Goal: Navigation & Orientation: Find specific page/section

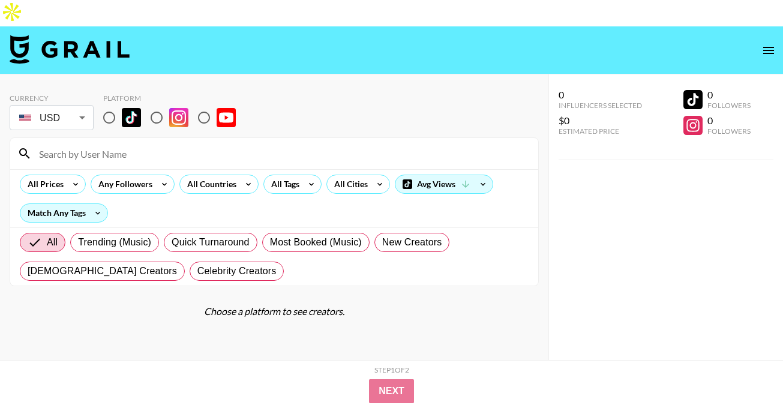
click at [158, 105] on input "radio" at bounding box center [156, 117] width 25 height 25
radio input "true"
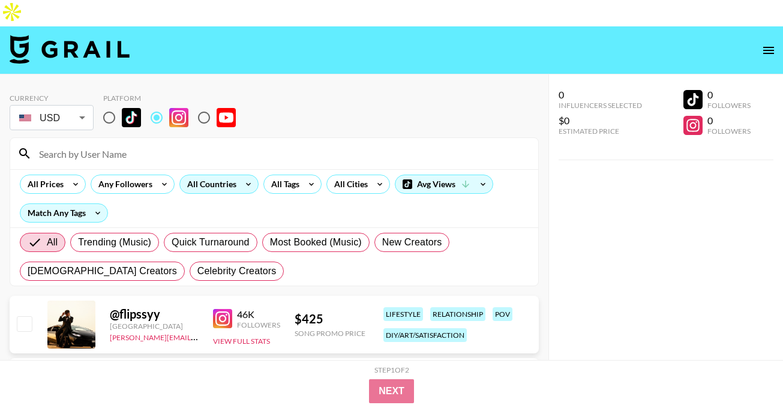
click at [217, 175] on div "All Countries" at bounding box center [209, 184] width 59 height 18
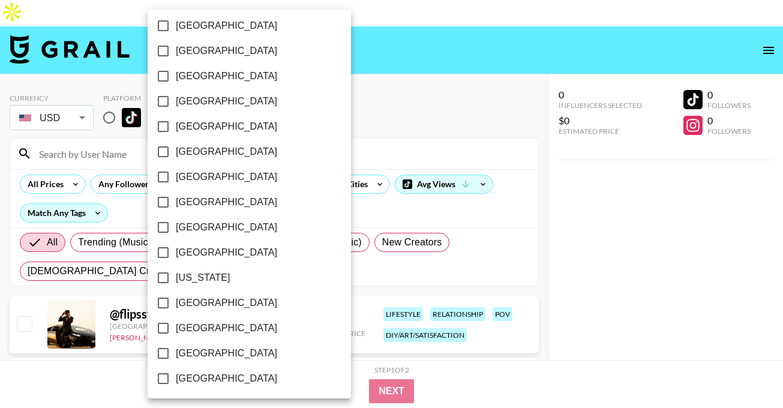
scroll to position [253, 0]
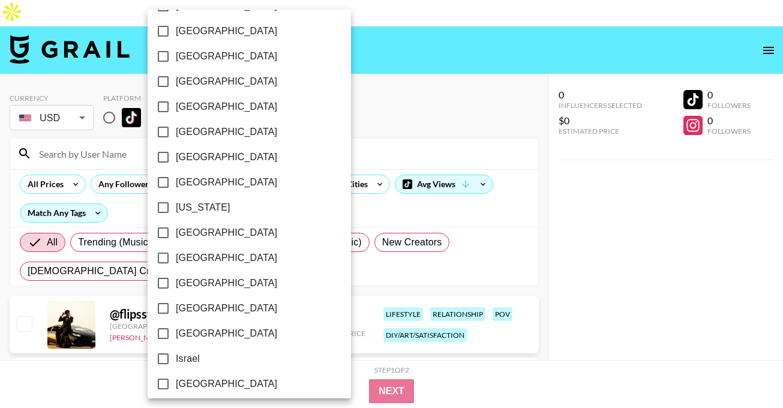
click at [207, 228] on span "[GEOGRAPHIC_DATA]" at bounding box center [226, 233] width 101 height 14
click at [176, 228] on input "[GEOGRAPHIC_DATA]" at bounding box center [163, 232] width 25 height 25
checkbox input "true"
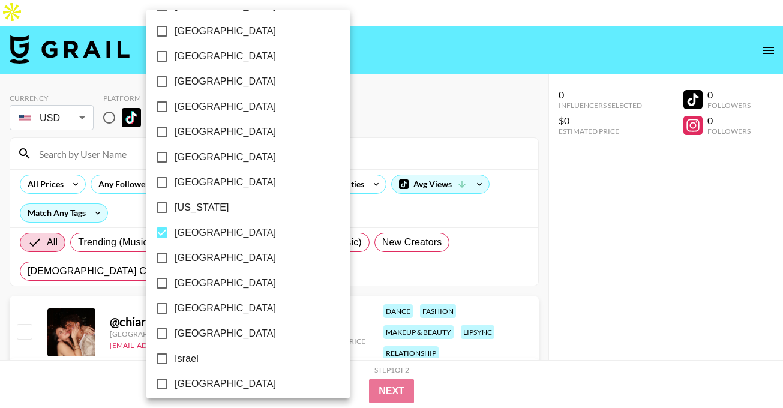
click at [408, 52] on div at bounding box center [391, 204] width 783 height 408
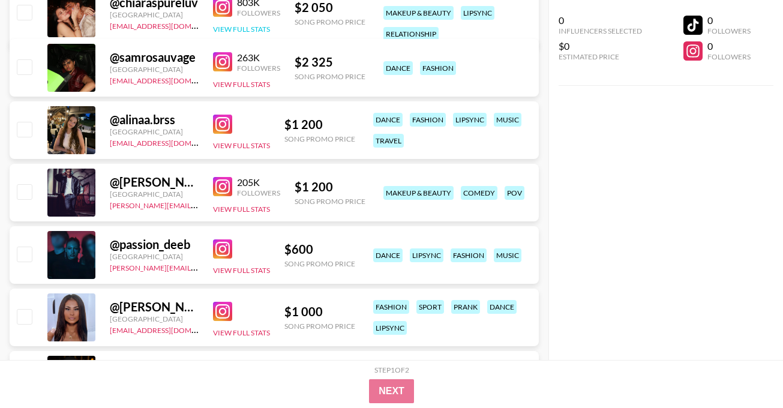
scroll to position [333, 0]
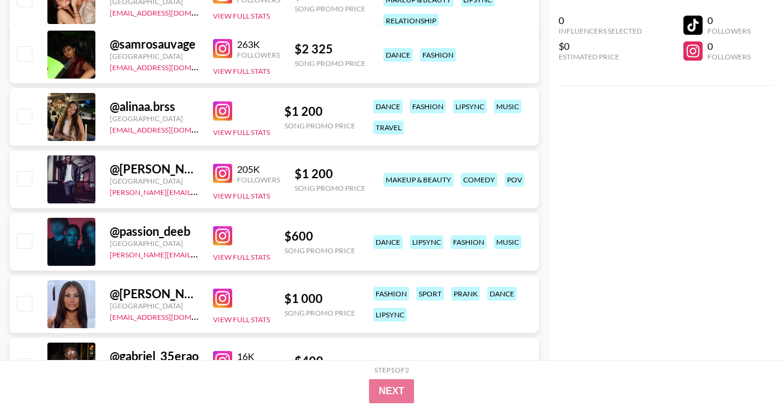
click at [223, 289] on img at bounding box center [222, 298] width 19 height 19
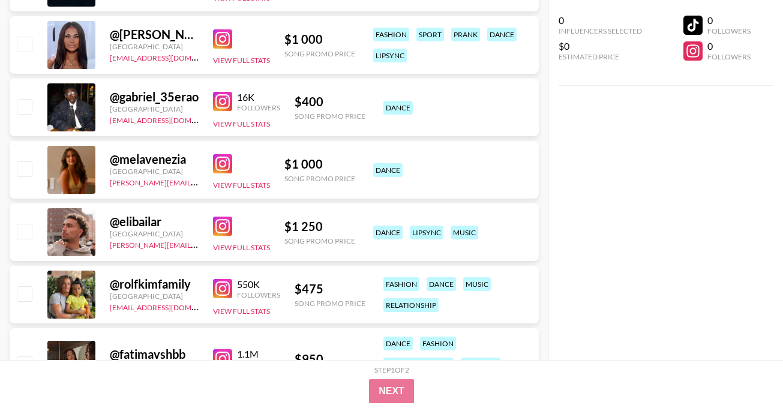
scroll to position [767, 0]
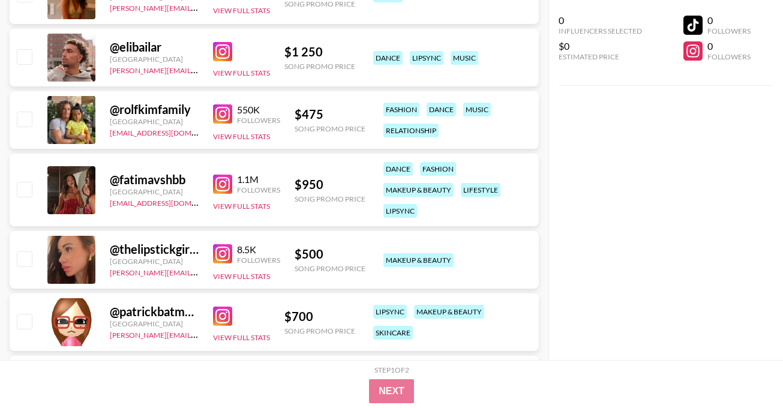
click at [217, 175] on img at bounding box center [222, 184] width 19 height 19
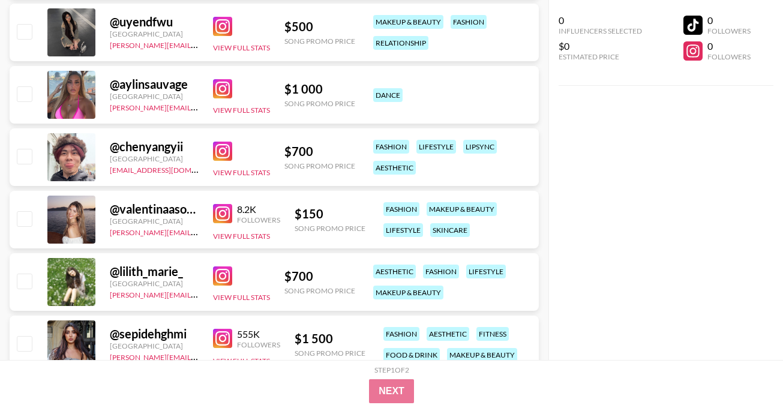
scroll to position [1572, 0]
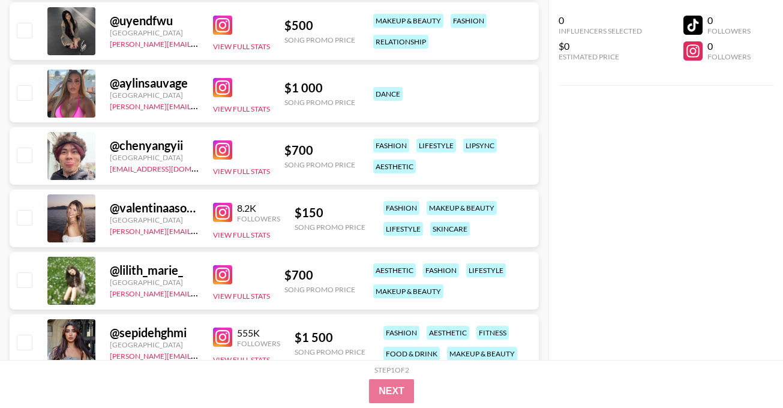
click at [221, 203] on img at bounding box center [222, 212] width 19 height 19
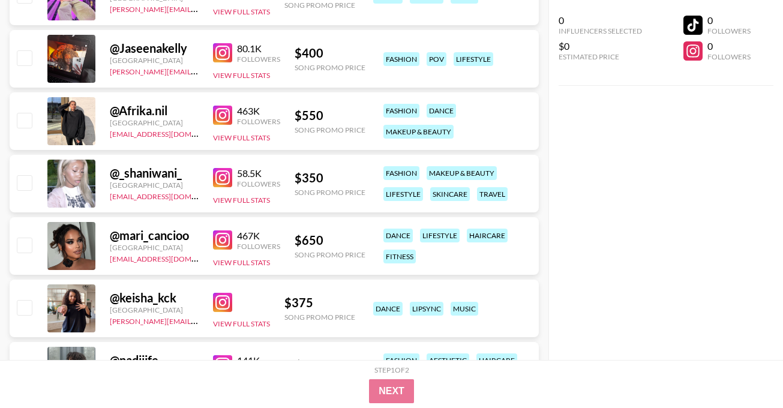
scroll to position [2445, 0]
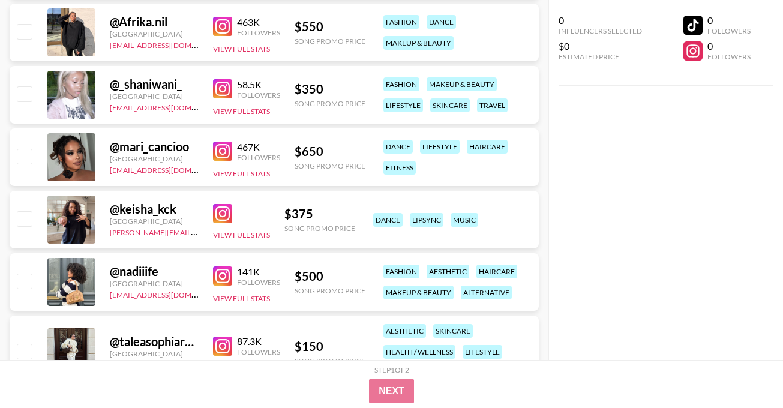
click at [226, 142] on img at bounding box center [222, 151] width 19 height 19
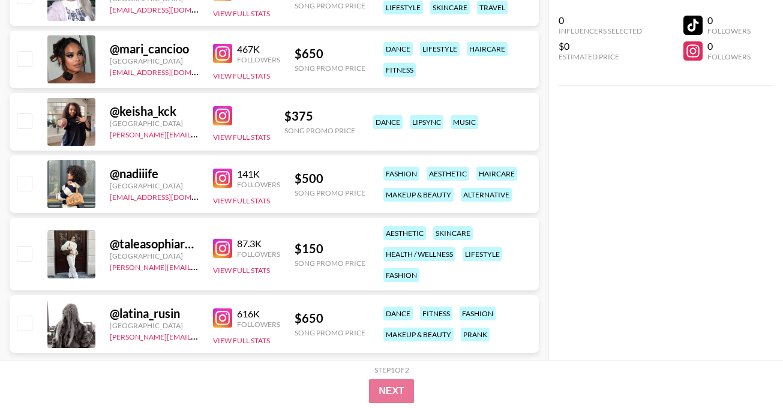
click at [222, 309] on img at bounding box center [222, 318] width 19 height 19
click at [225, 309] on img at bounding box center [222, 318] width 19 height 19
click at [226, 239] on img at bounding box center [222, 248] width 19 height 19
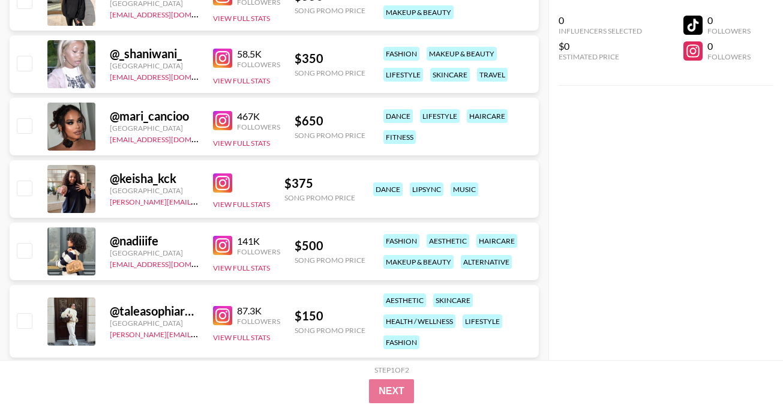
scroll to position [2475, 0]
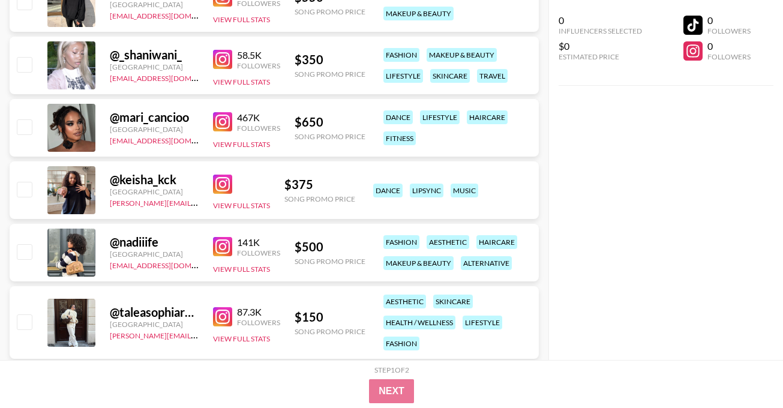
click at [218, 237] on img at bounding box center [222, 246] width 19 height 19
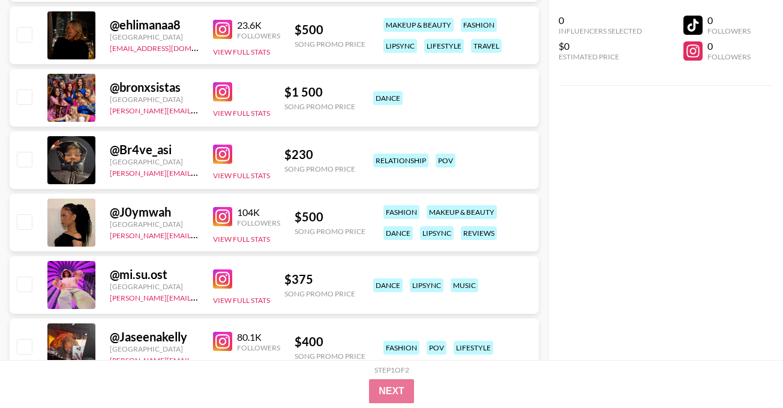
scroll to position [1998, 0]
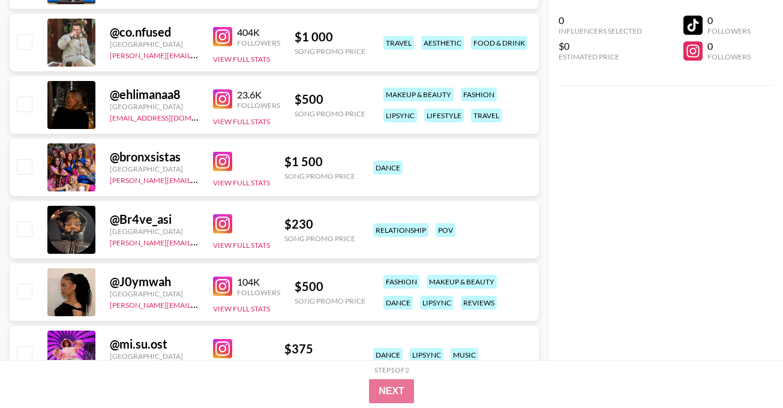
click at [219, 152] on img at bounding box center [222, 161] width 19 height 19
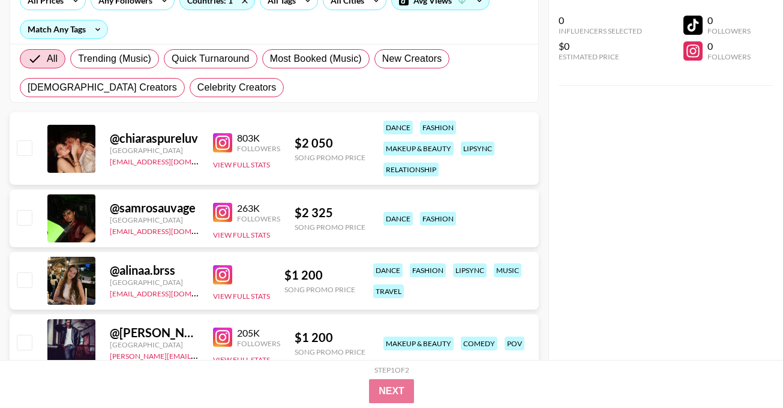
scroll to position [0, 0]
